Goal: Information Seeking & Learning: Understand process/instructions

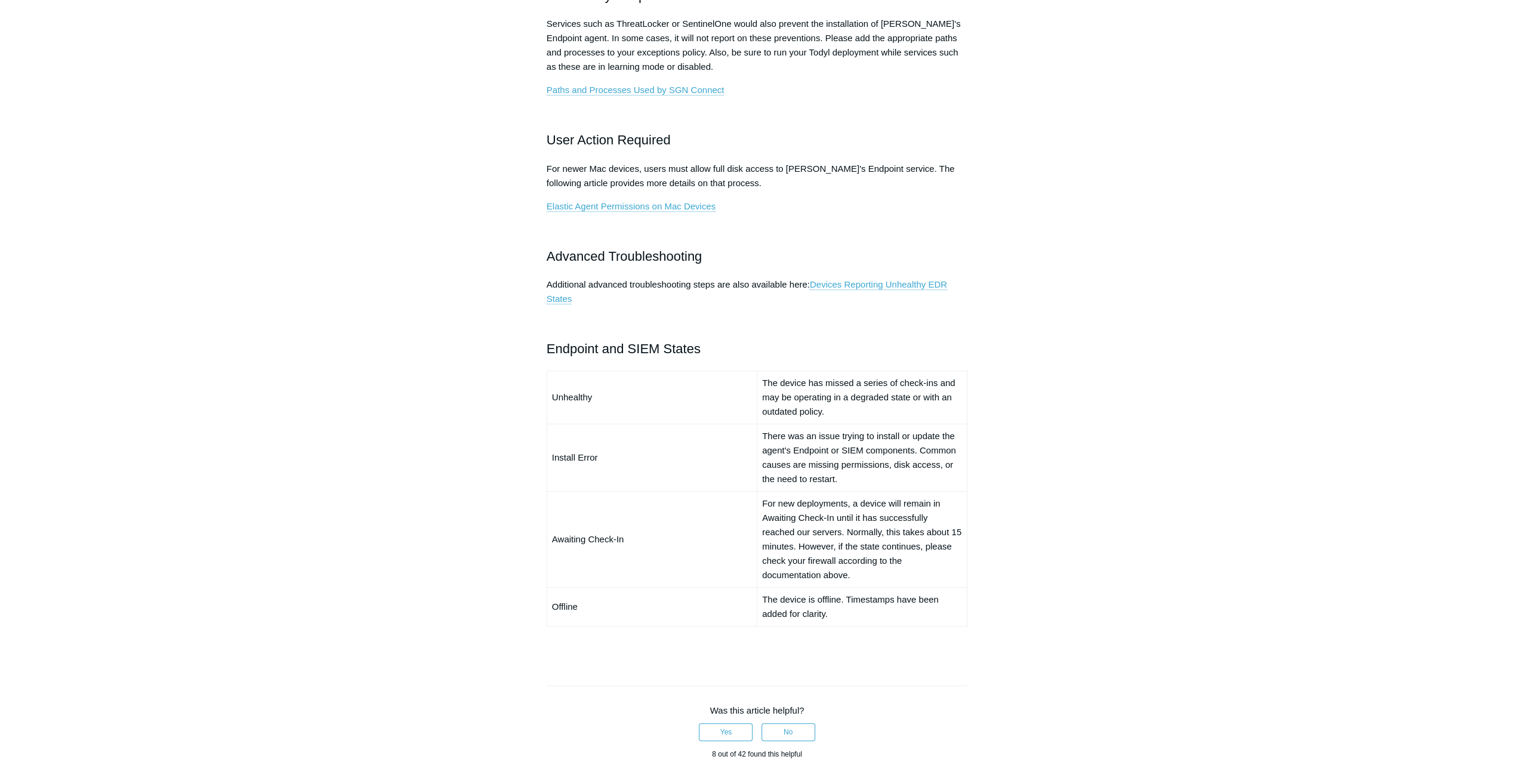
scroll to position [597, 0]
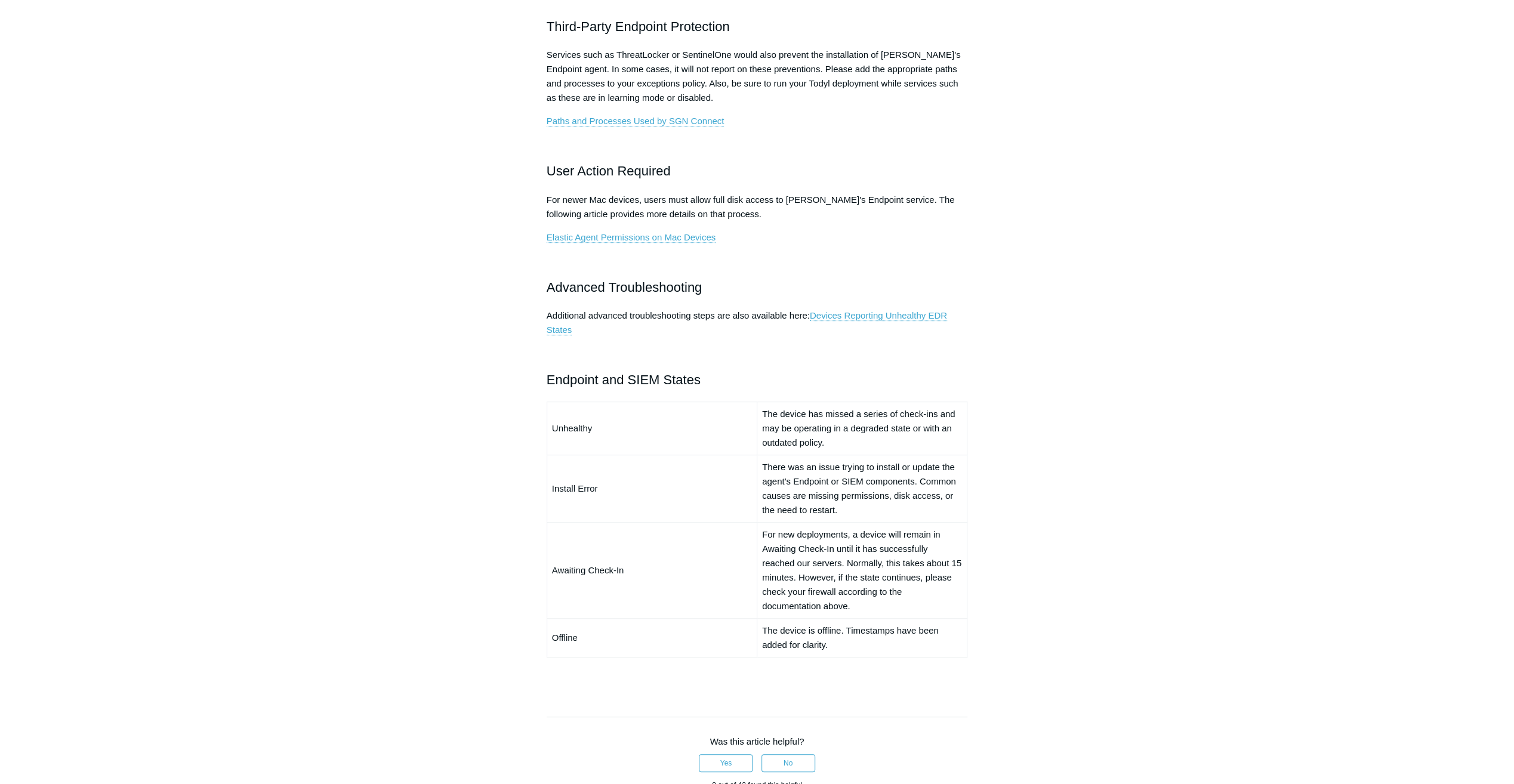
scroll to position [895, 0]
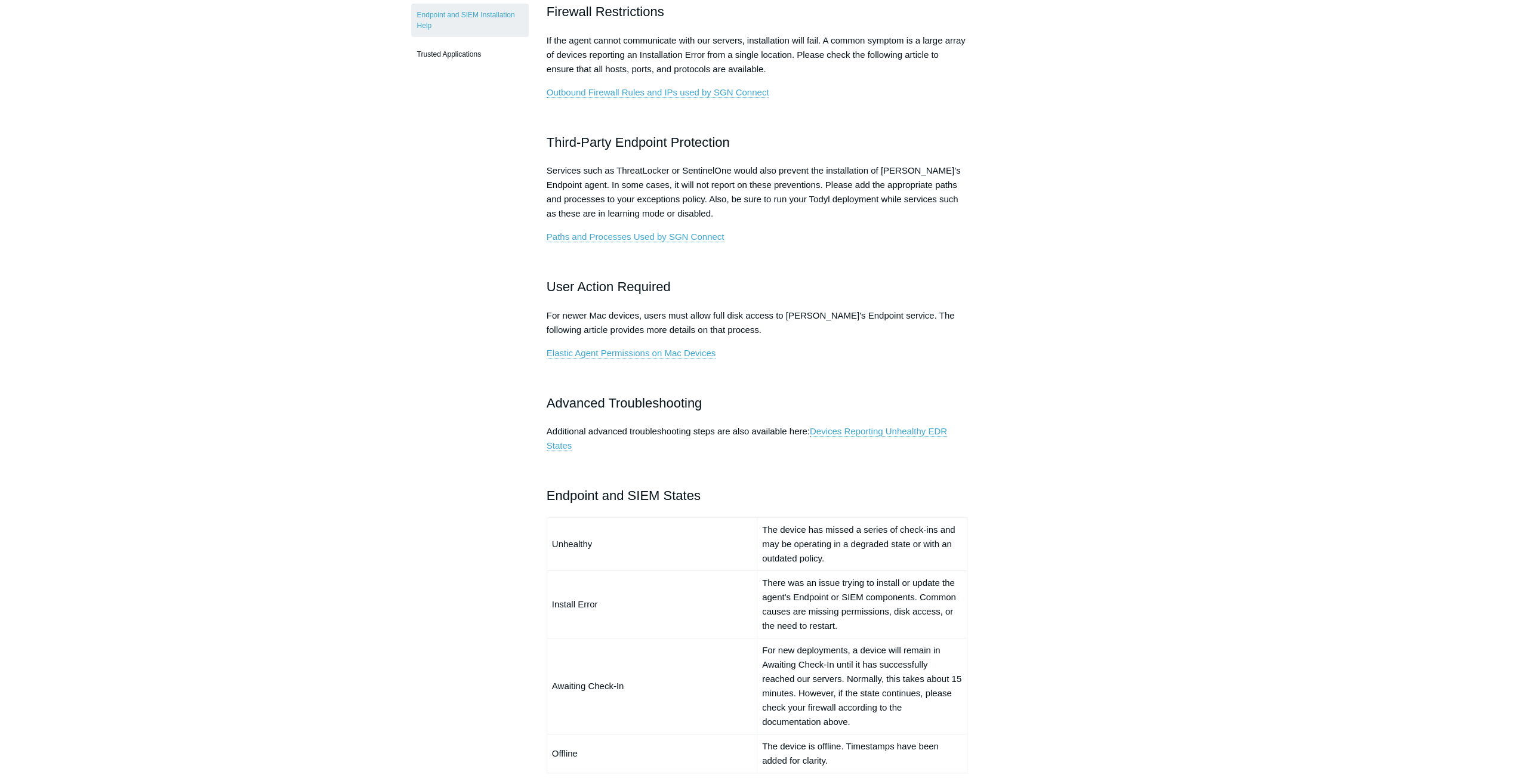
scroll to position [537, 0]
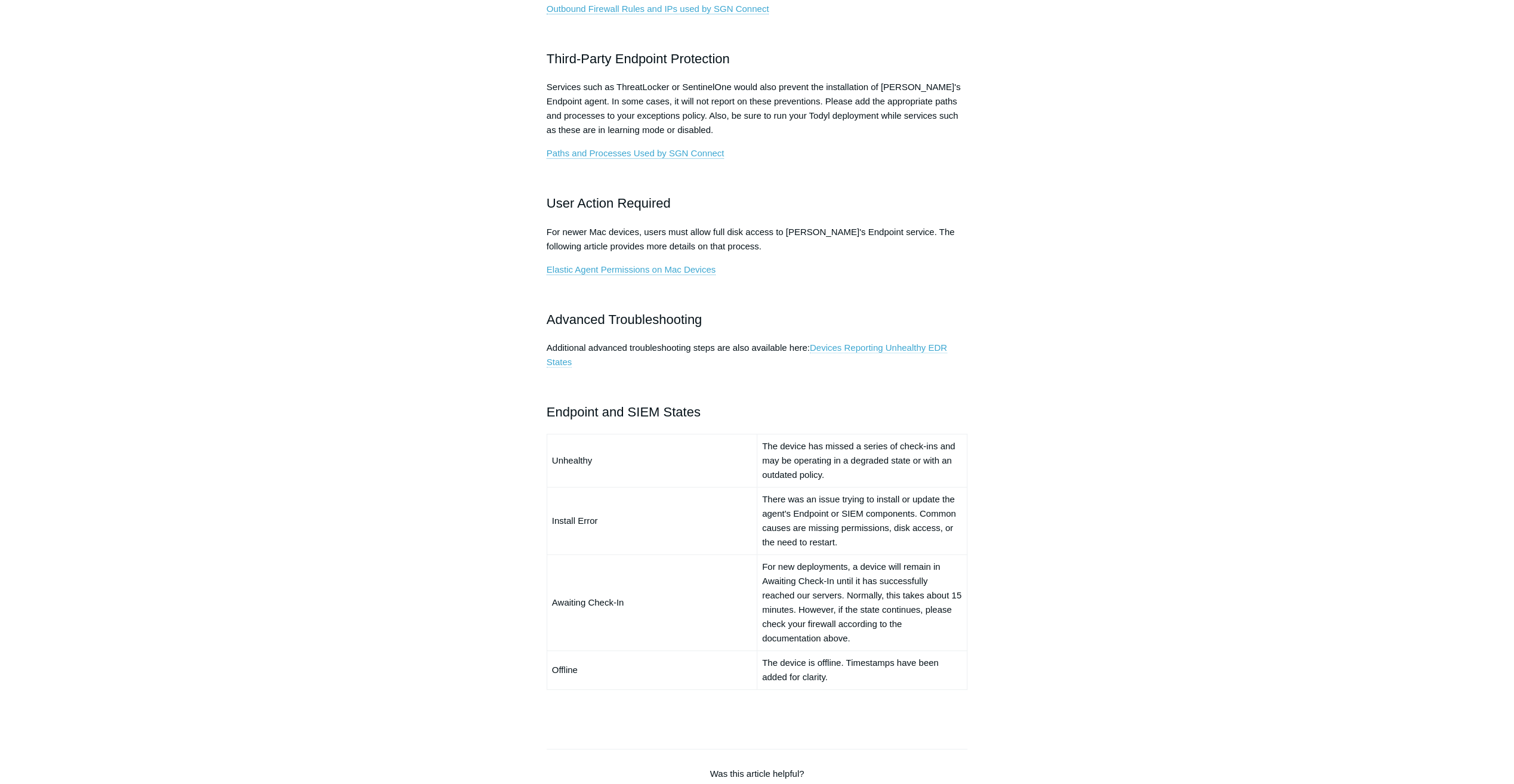
click at [894, 345] on link "Devices Reporting Unhealthy EDR States" at bounding box center [746, 355] width 400 height 25
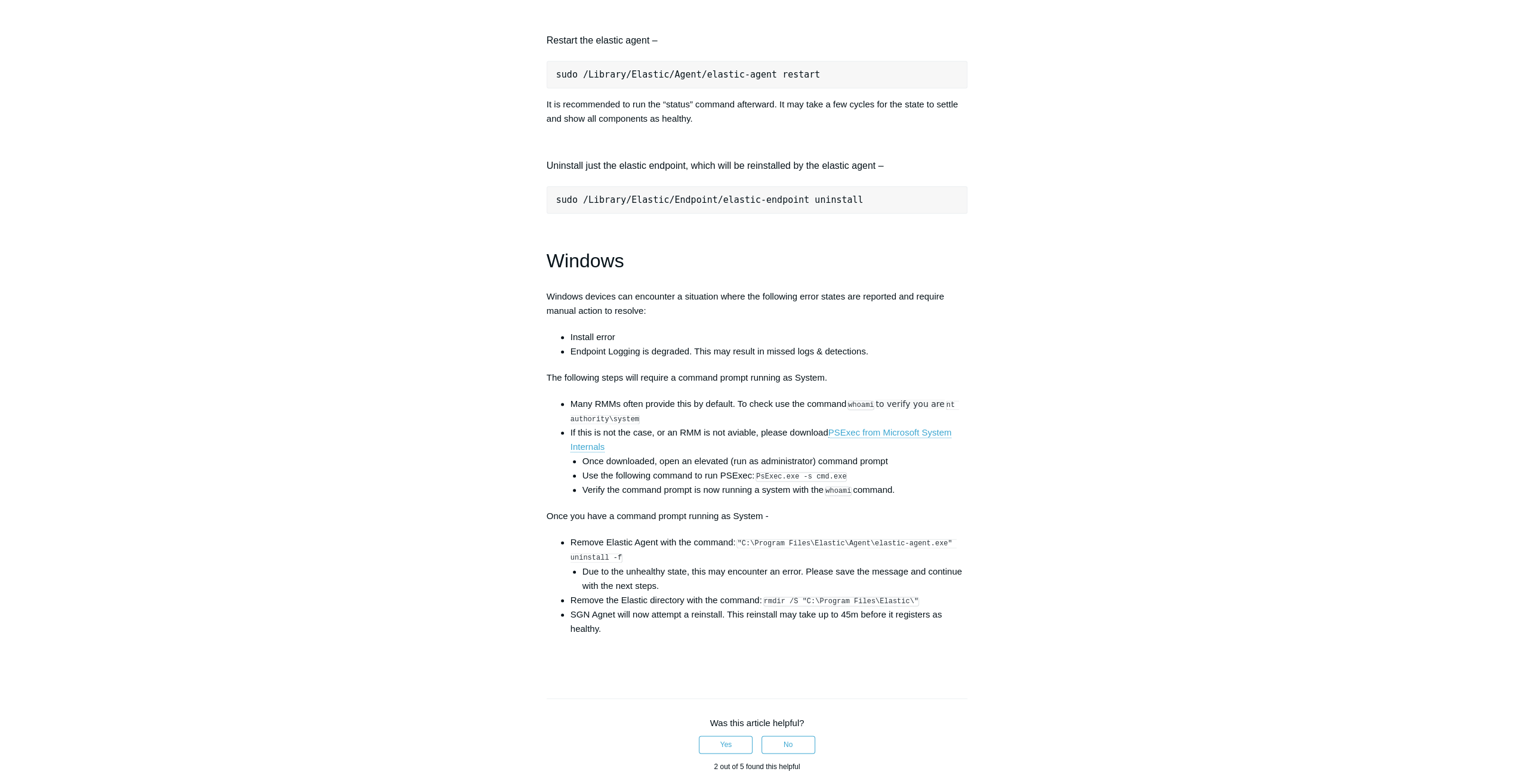
scroll to position [1551, 0]
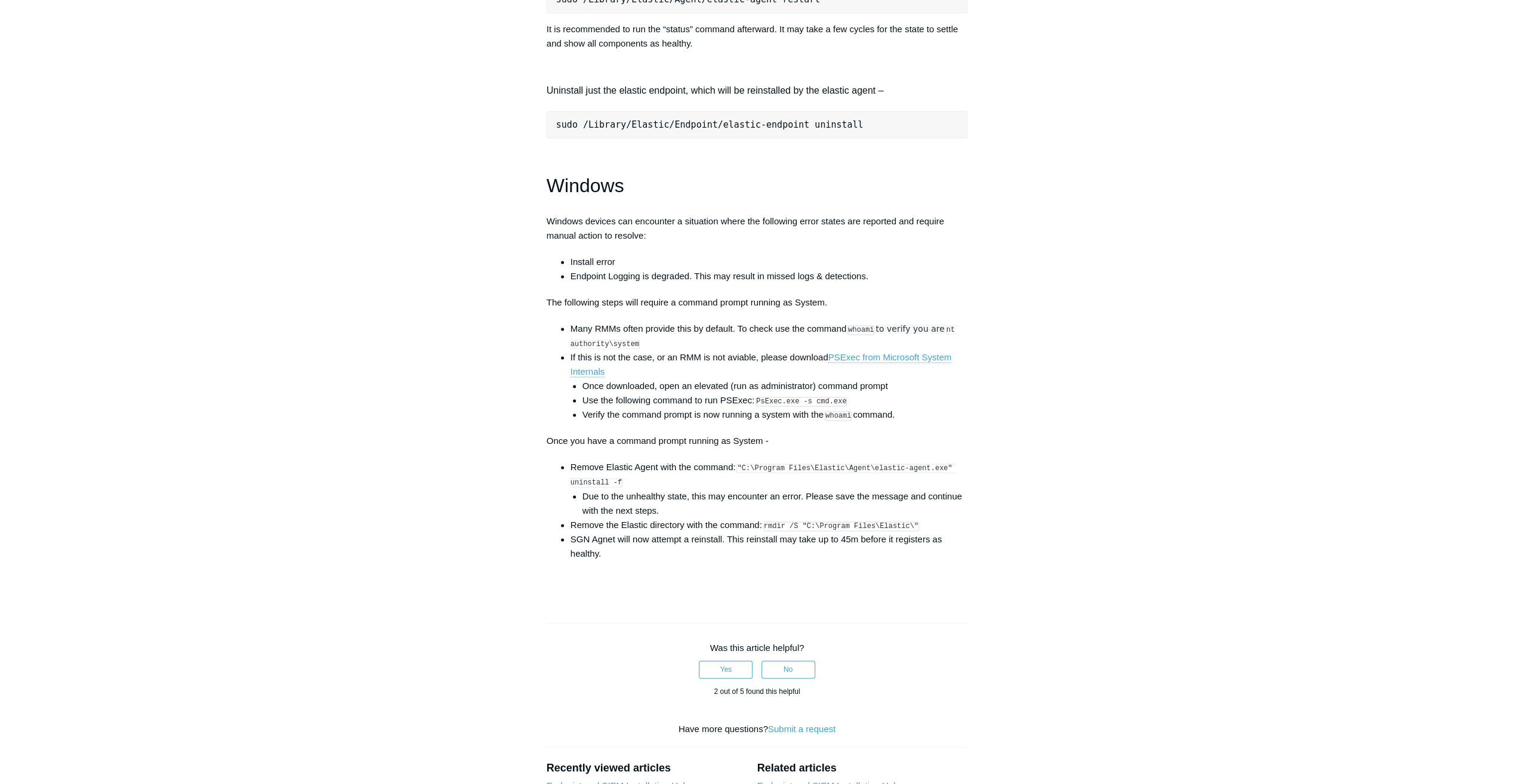
click at [653, 487] on li "Remove Elastic Agent with the command: "C:\Program Files\Elastic\Agent\elastic-…" at bounding box center [769, 488] width 398 height 58
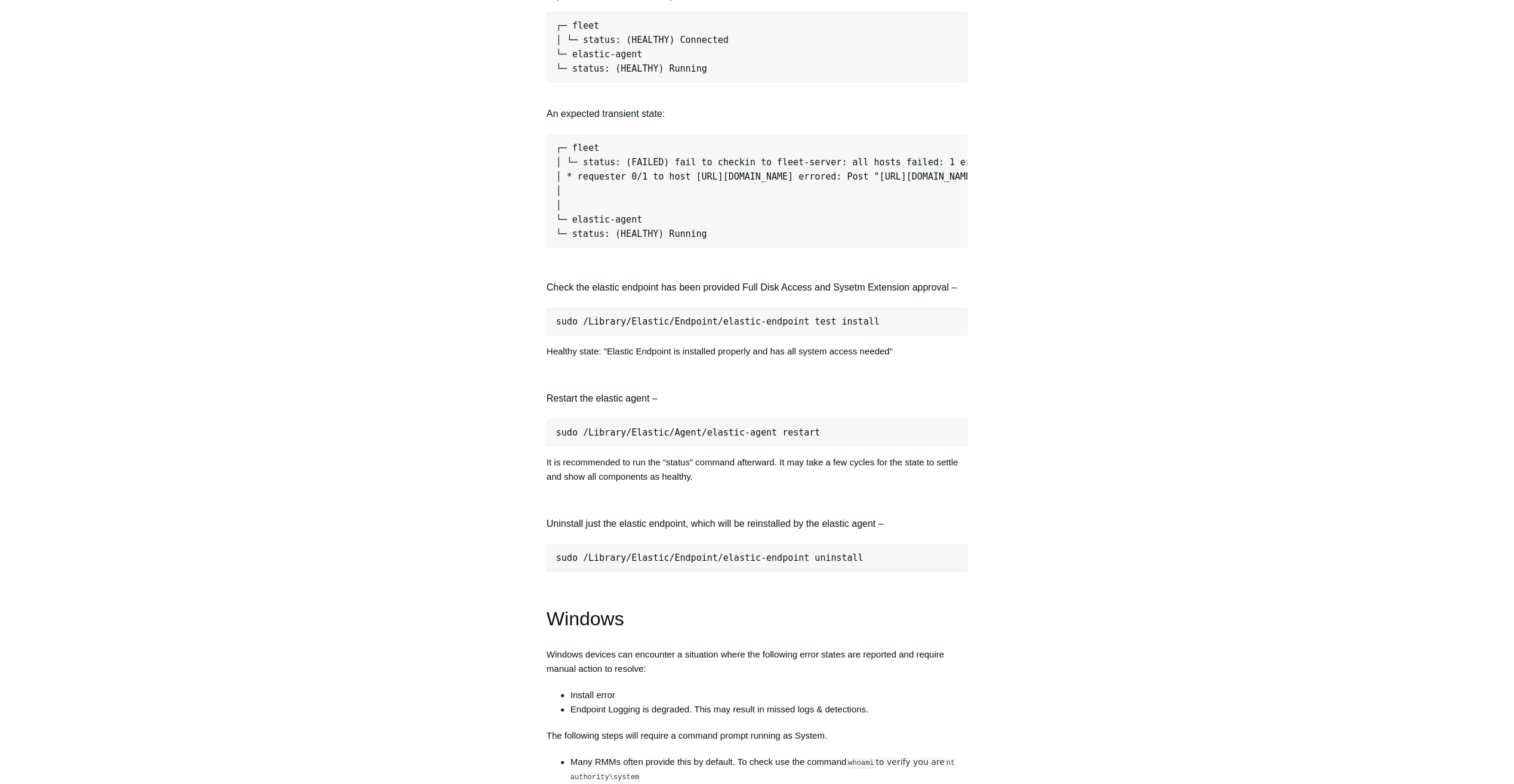
scroll to position [1551, 0]
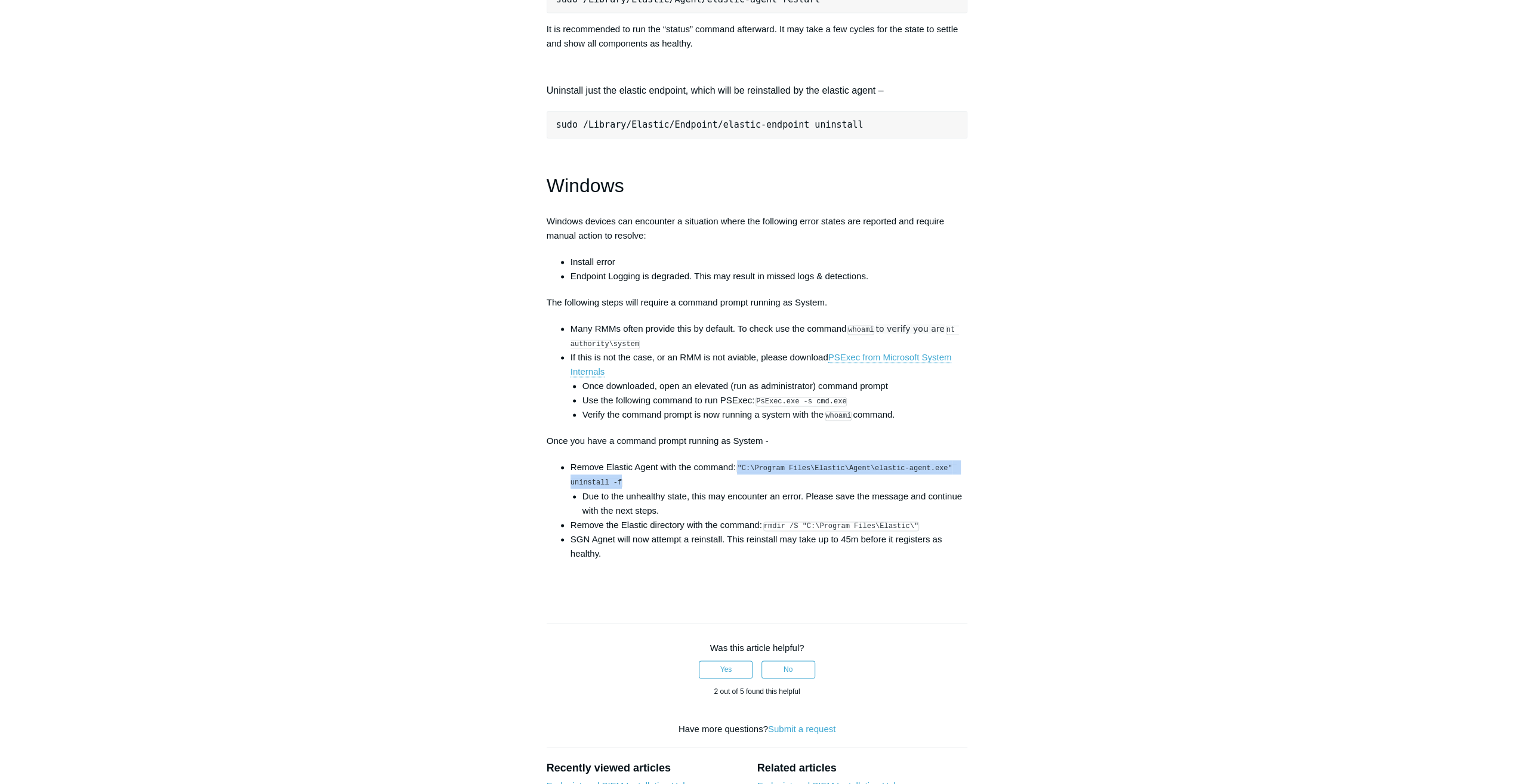
drag, startPoint x: 740, startPoint y: 475, endPoint x: 618, endPoint y: 488, distance: 122.7
click at [618, 488] on li "Remove Elastic Agent with the command: "C:\Program Files\Elastic\Agent\elastic-…" at bounding box center [769, 488] width 398 height 58
copy code ""C:\Program Files\Elastic\Agent\elastic-agent.exe" uninstall -f"
drag, startPoint x: 913, startPoint y: 530, endPoint x: 766, endPoint y: 534, distance: 147.1
click at [766, 532] on li "Remove the Elastic directory with the command: rmdir /S "C:\Program Files\Elast…" at bounding box center [769, 524] width 398 height 14
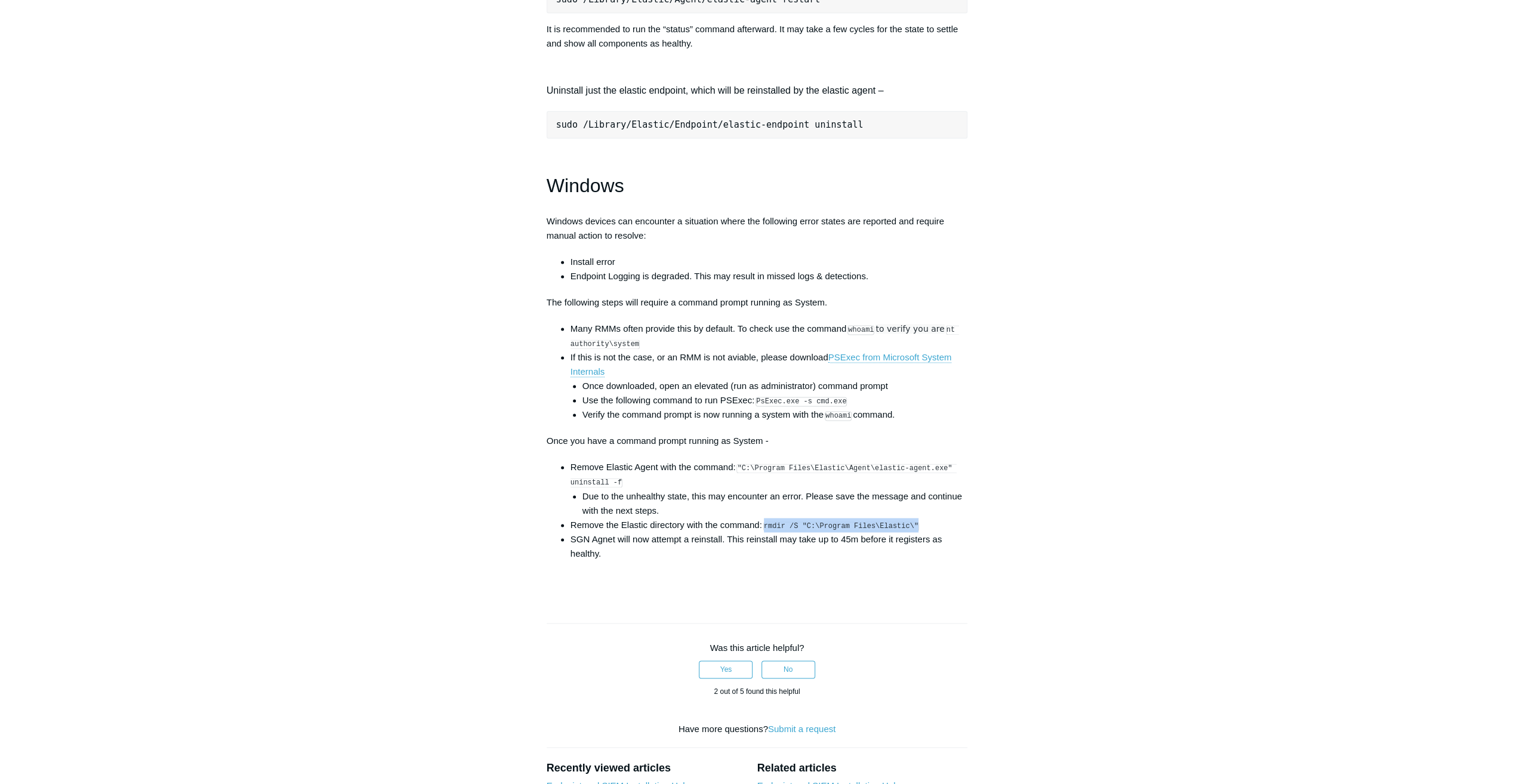
drag, startPoint x: 766, startPoint y: 534, endPoint x: 774, endPoint y: 534, distance: 8.0
copy code "rmdir /S "C:\Program Files\Elastic\""
